Goal: Task Accomplishment & Management: Use online tool/utility

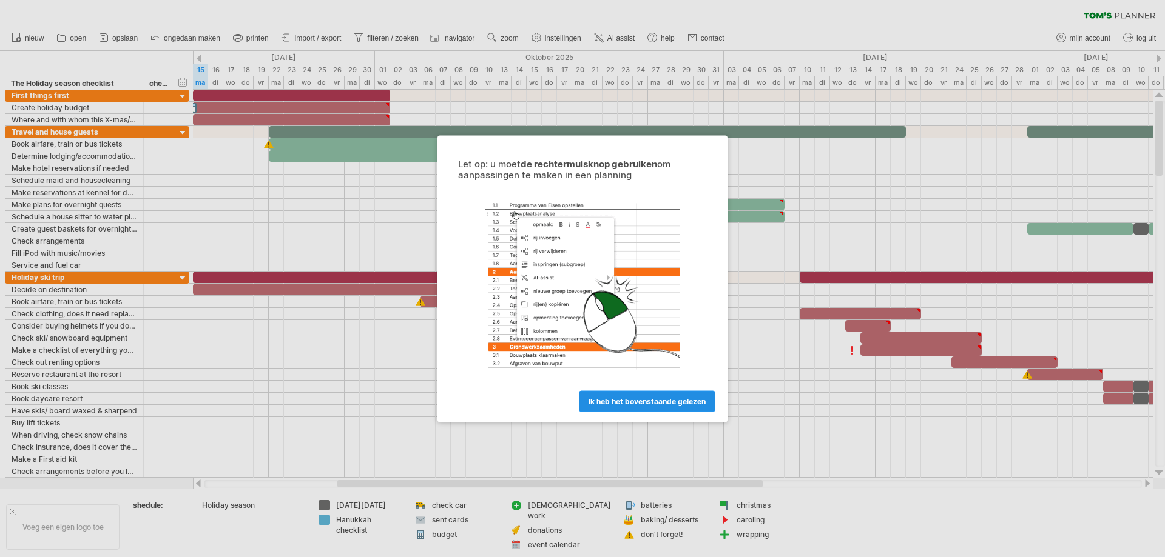
click at [662, 405] on span "ik heb het bovenstaande gelezen" at bounding box center [646, 401] width 117 height 9
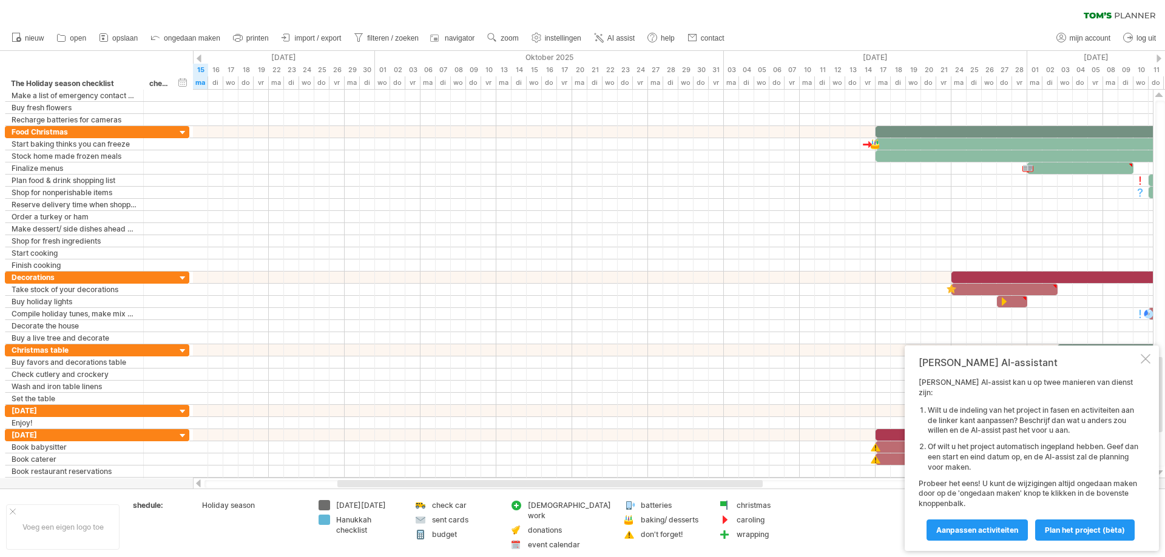
click at [322, 507] on div "Probeert verbinding te maken met [DOMAIN_NAME] Opnieuw verbonden 0% wissen filt…" at bounding box center [582, 278] width 1165 height 557
click at [349, 530] on div "Hanukkah checklist" at bounding box center [369, 525] width 66 height 21
click at [320, 519] on div "Probeert verbinding te maken met [DOMAIN_NAME] Opnieuw verbonden 0% wissen filt…" at bounding box center [582, 278] width 1165 height 557
click at [322, 518] on div "Probeert verbinding te maken met [DOMAIN_NAME] Opnieuw verbonden 0% wissen filt…" at bounding box center [582, 278] width 1165 height 557
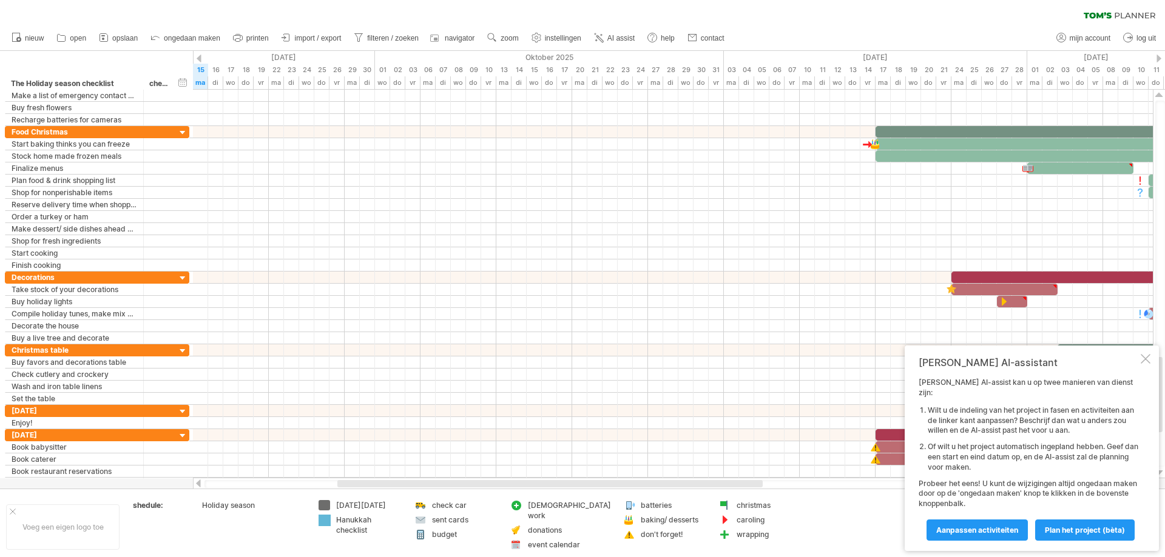
click at [471, 514] on td "check car sent cards budget" at bounding box center [456, 527] width 96 height 54
click at [454, 518] on div "sent cards" at bounding box center [465, 520] width 66 height 10
click at [439, 536] on div "budget" at bounding box center [465, 535] width 66 height 10
click at [439, 536] on input "******" at bounding box center [462, 535] width 60 height 10
